Goal: Check status: Check status

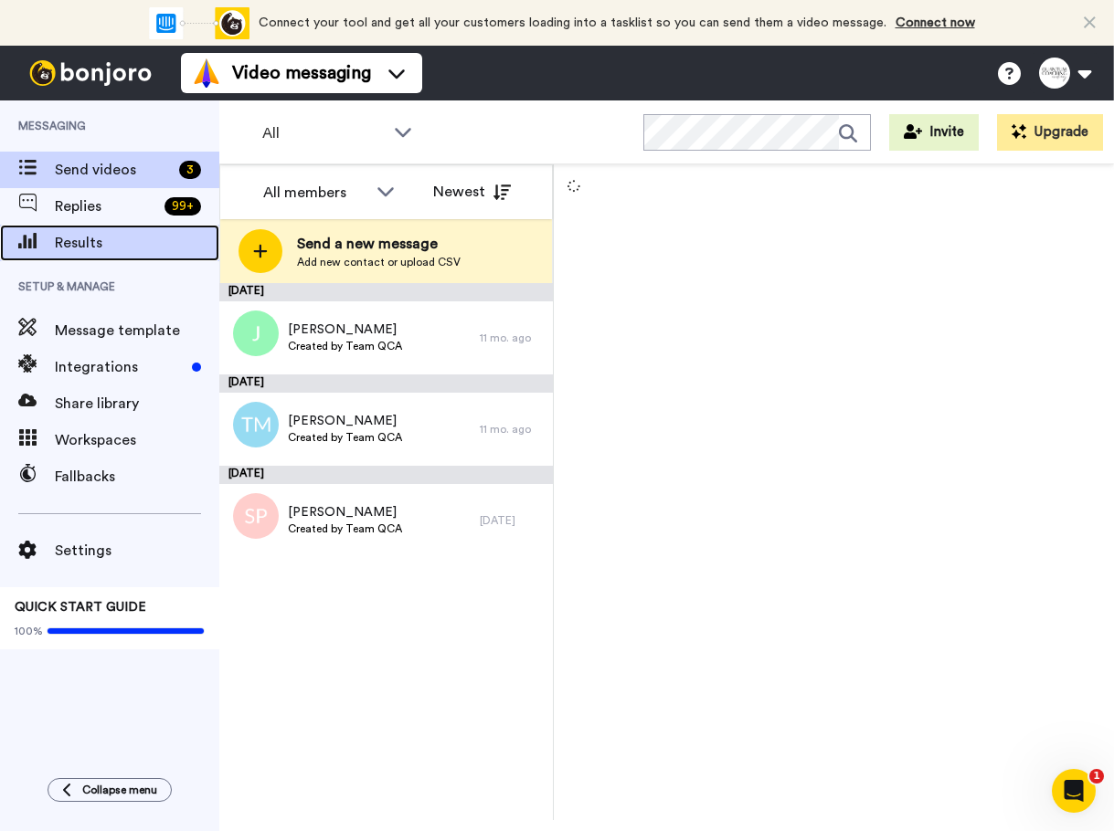
click at [103, 227] on div "Results" at bounding box center [109, 243] width 219 height 37
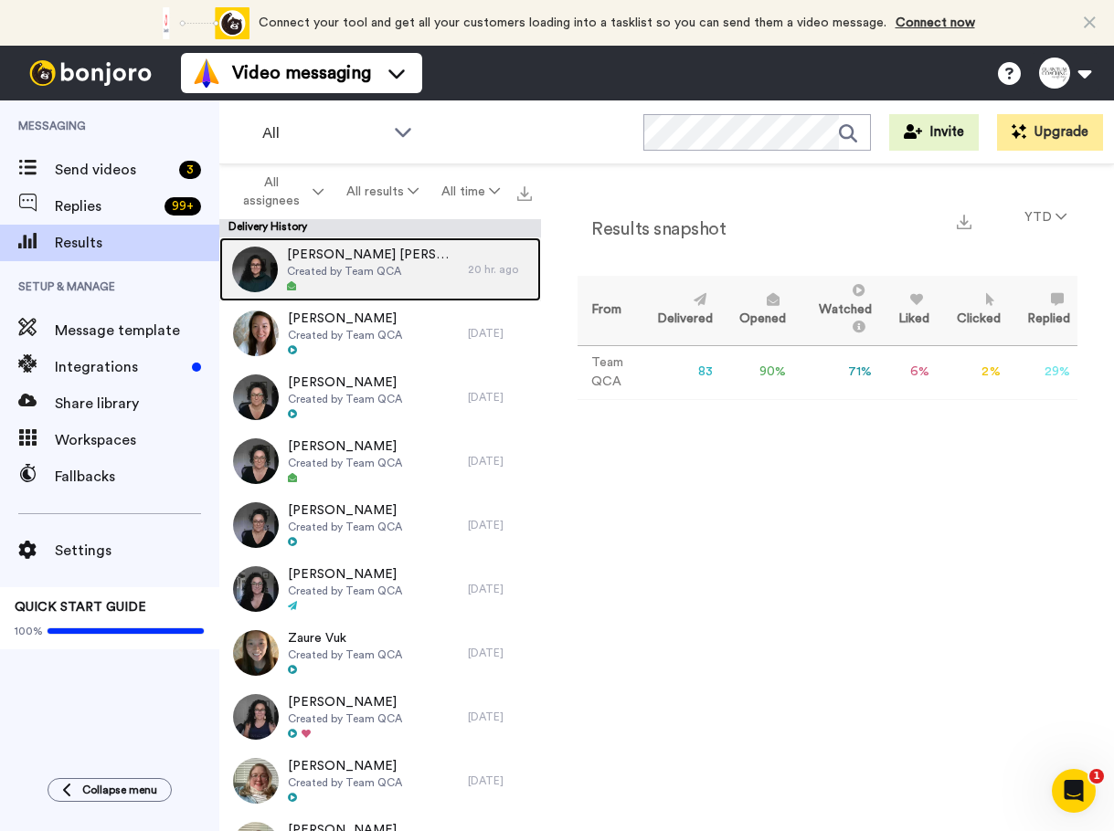
click at [347, 270] on span "Created by Team QCA" at bounding box center [373, 271] width 172 height 15
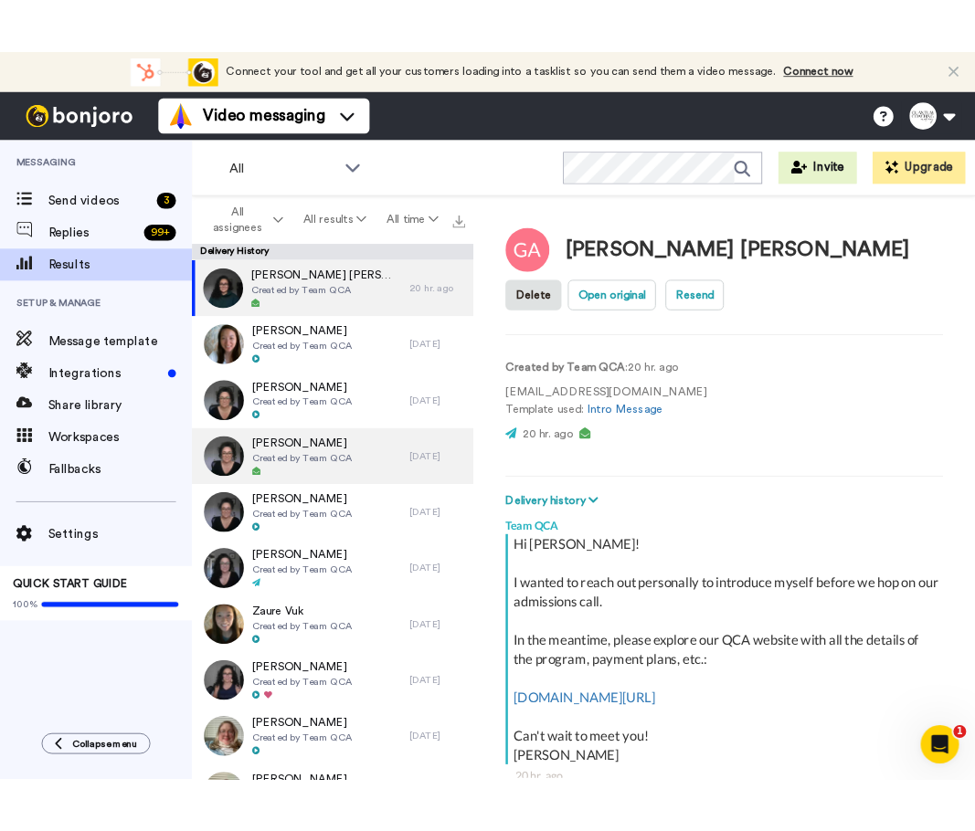
scroll to position [221, 0]
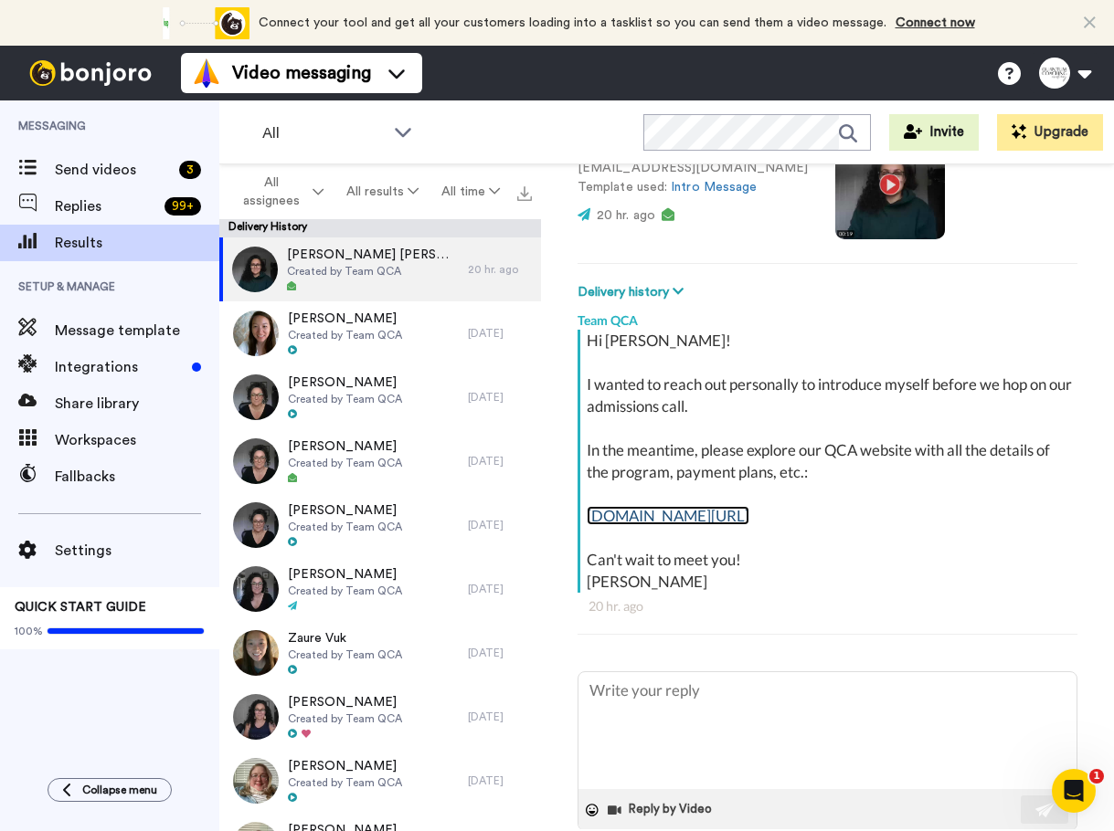
click at [691, 512] on link "[DOMAIN_NAME][URL]" at bounding box center [667, 515] width 163 height 19
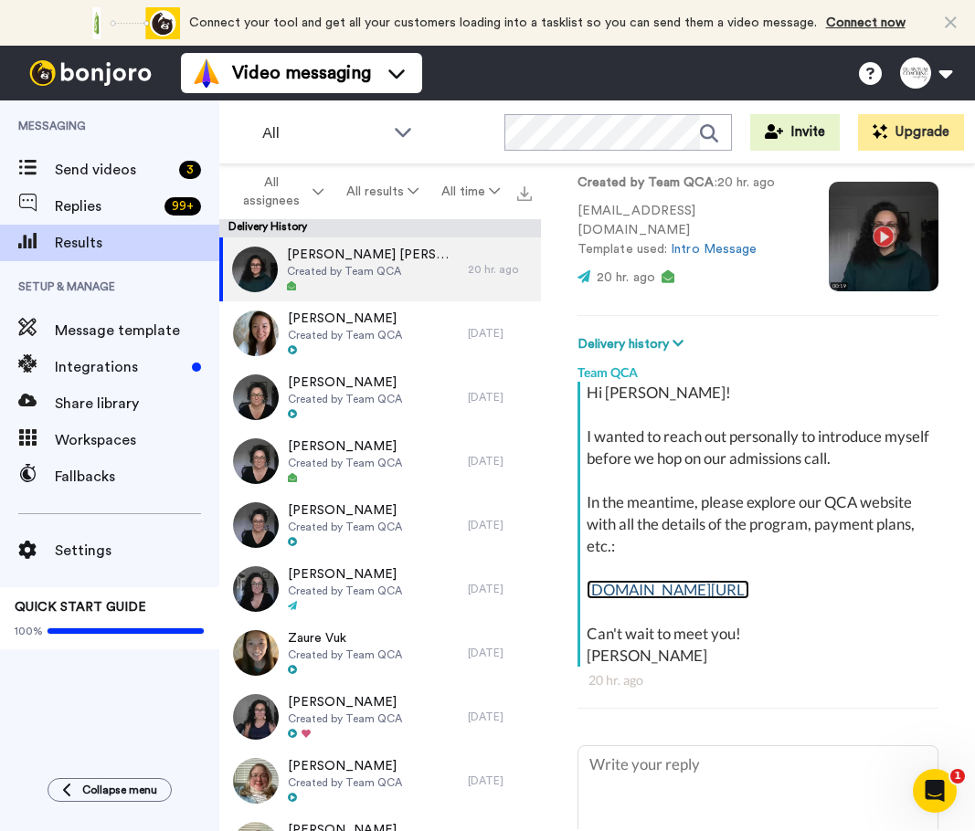
type textarea "x"
